Goal: Task Accomplishment & Management: Use online tool/utility

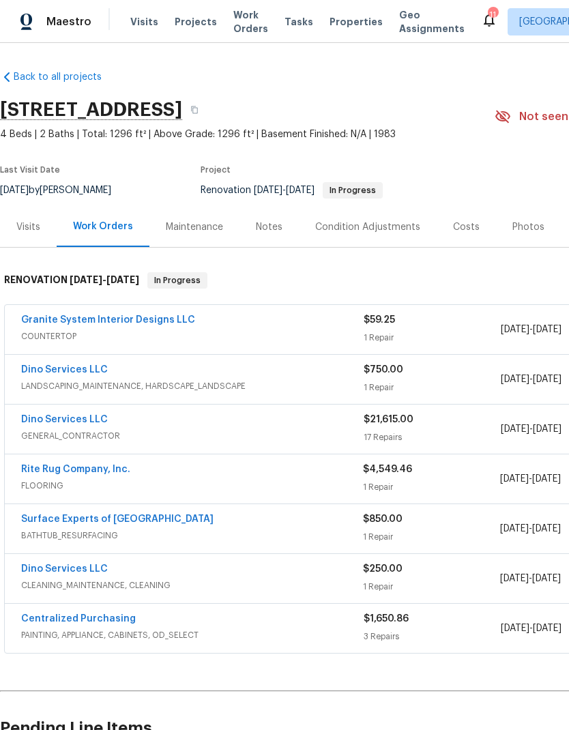
click at [93, 418] on link "Dino Services LLC" at bounding box center [64, 420] width 87 height 10
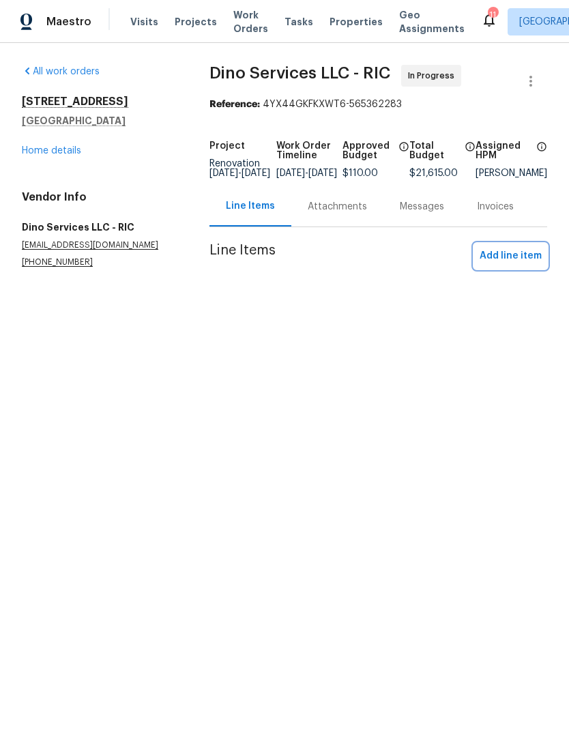
click at [521, 263] on span "Add line item" at bounding box center [511, 256] width 62 height 17
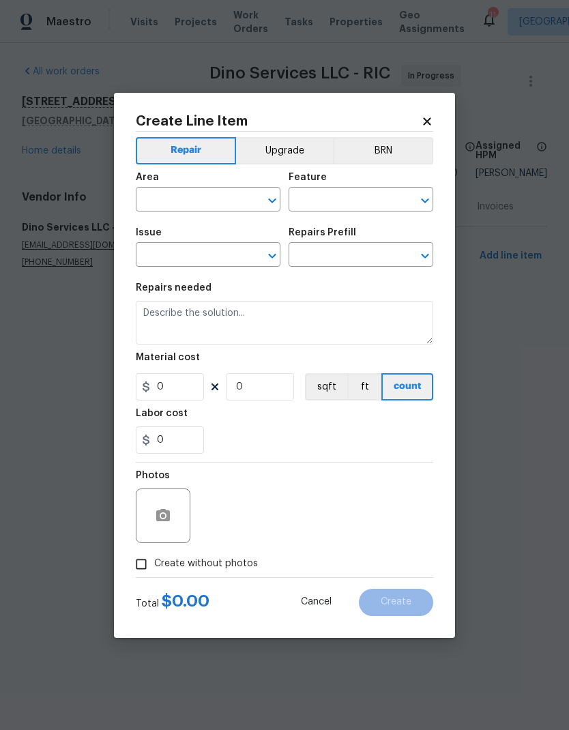
click at [265, 197] on icon "Open" at bounding box center [272, 200] width 16 height 16
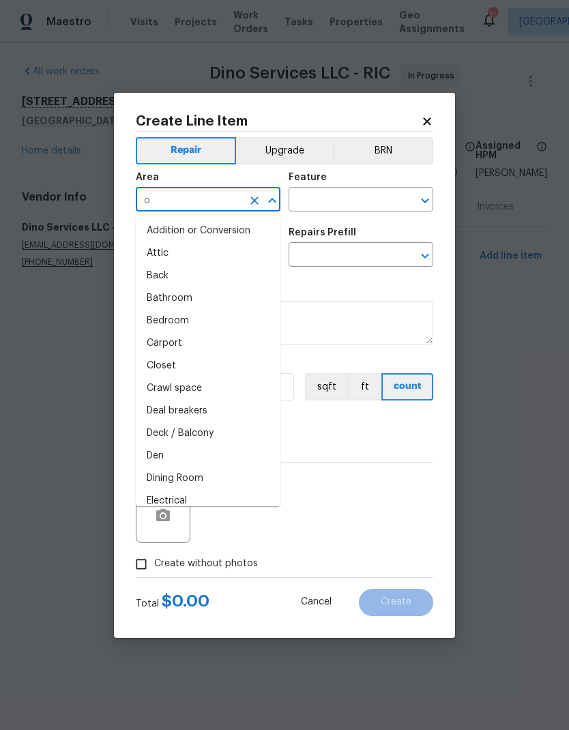
type input "ov"
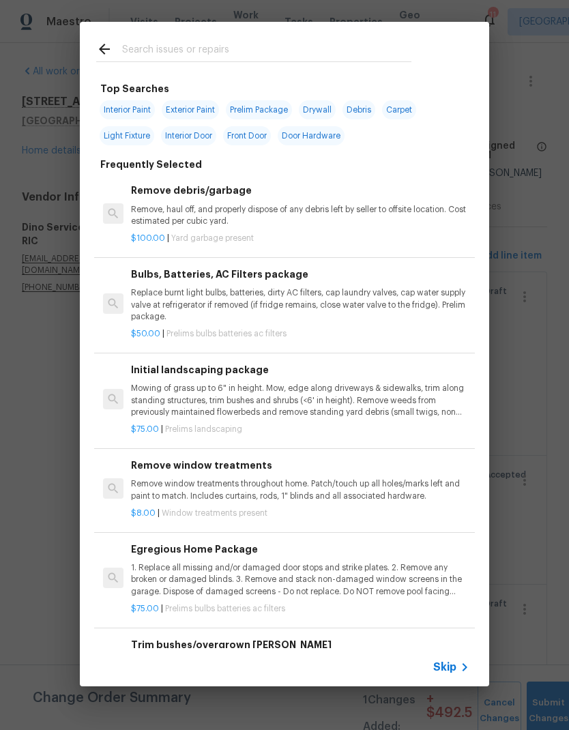
click at [151, 54] on input "text" at bounding box center [266, 51] width 289 height 20
type input "Light"
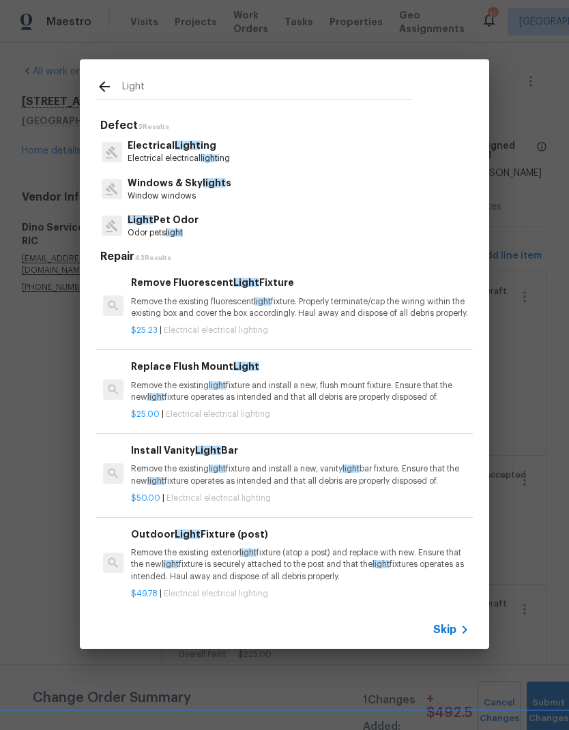
click at [128, 150] on p "Electrical Light ing" at bounding box center [179, 145] width 102 height 14
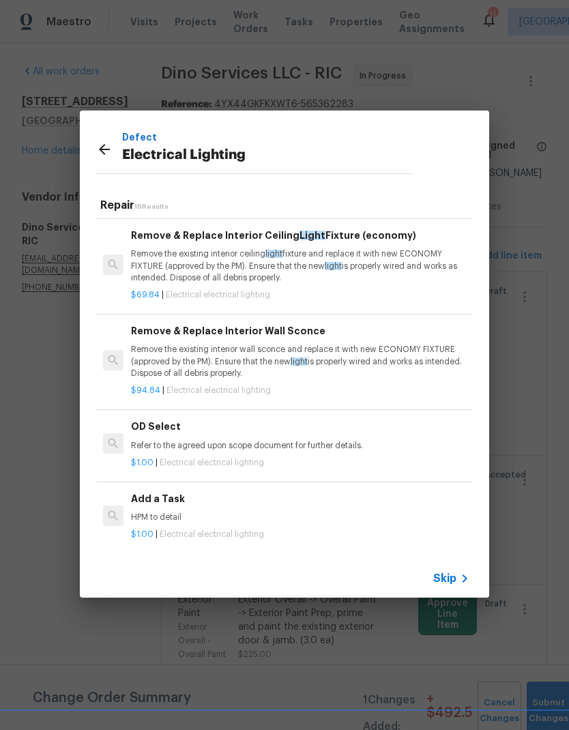
scroll to position [1109, 0]
click at [147, 510] on div "Add a Task HPM to detail" at bounding box center [300, 507] width 338 height 33
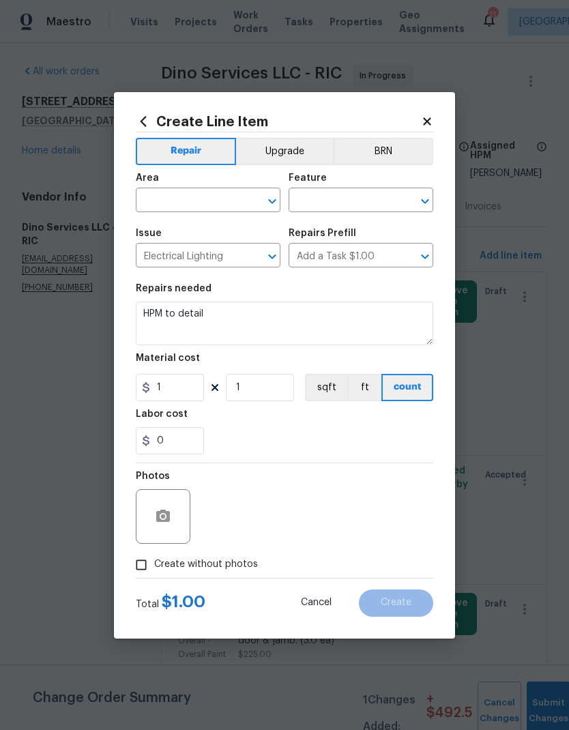
click at [175, 202] on input "text" at bounding box center [189, 201] width 106 height 21
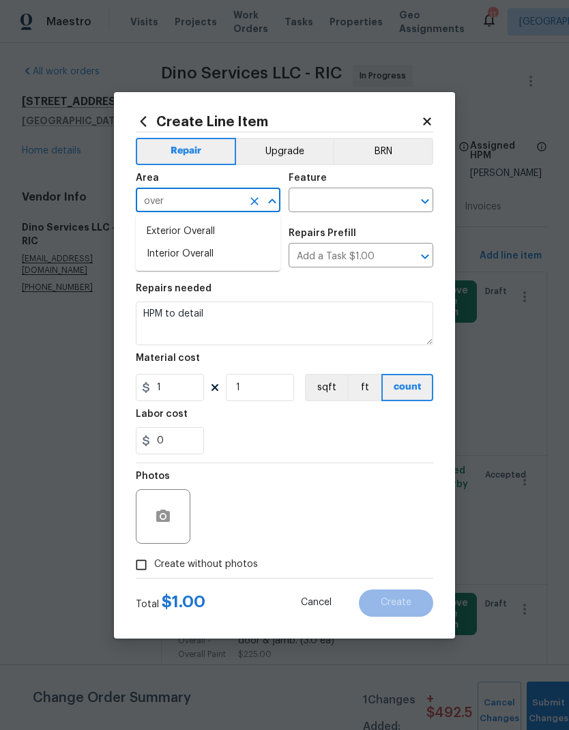
click at [155, 256] on li "Interior Overall" at bounding box center [208, 254] width 145 height 23
type input "Interior Overall"
click at [418, 203] on icon "Open" at bounding box center [425, 201] width 16 height 16
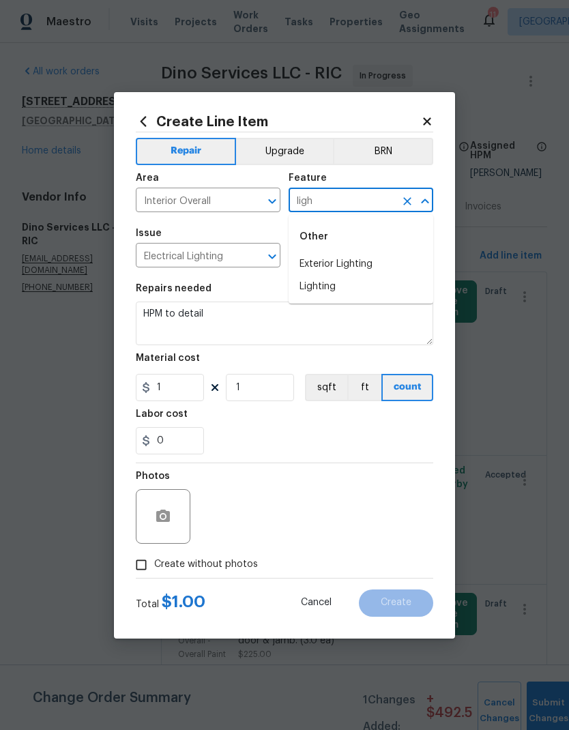
click at [381, 289] on li "Lighting" at bounding box center [361, 287] width 145 height 23
type input "Lighting"
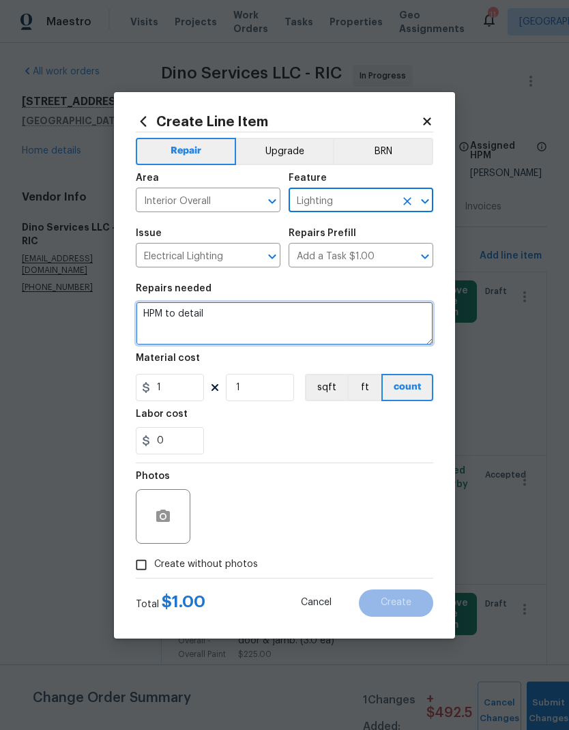
click at [188, 315] on textarea "HPM to detail" at bounding box center [284, 324] width 297 height 44
click at [182, 312] on textarea "HPM to detail" at bounding box center [284, 324] width 297 height 44
type textarea "H"
